Goal: Navigation & Orientation: Go to known website

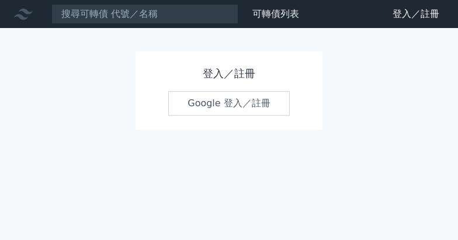
click at [240, 105] on link "Google 登入／註冊" at bounding box center [229, 103] width 122 height 25
